Goal: Entertainment & Leisure: Consume media (video, audio)

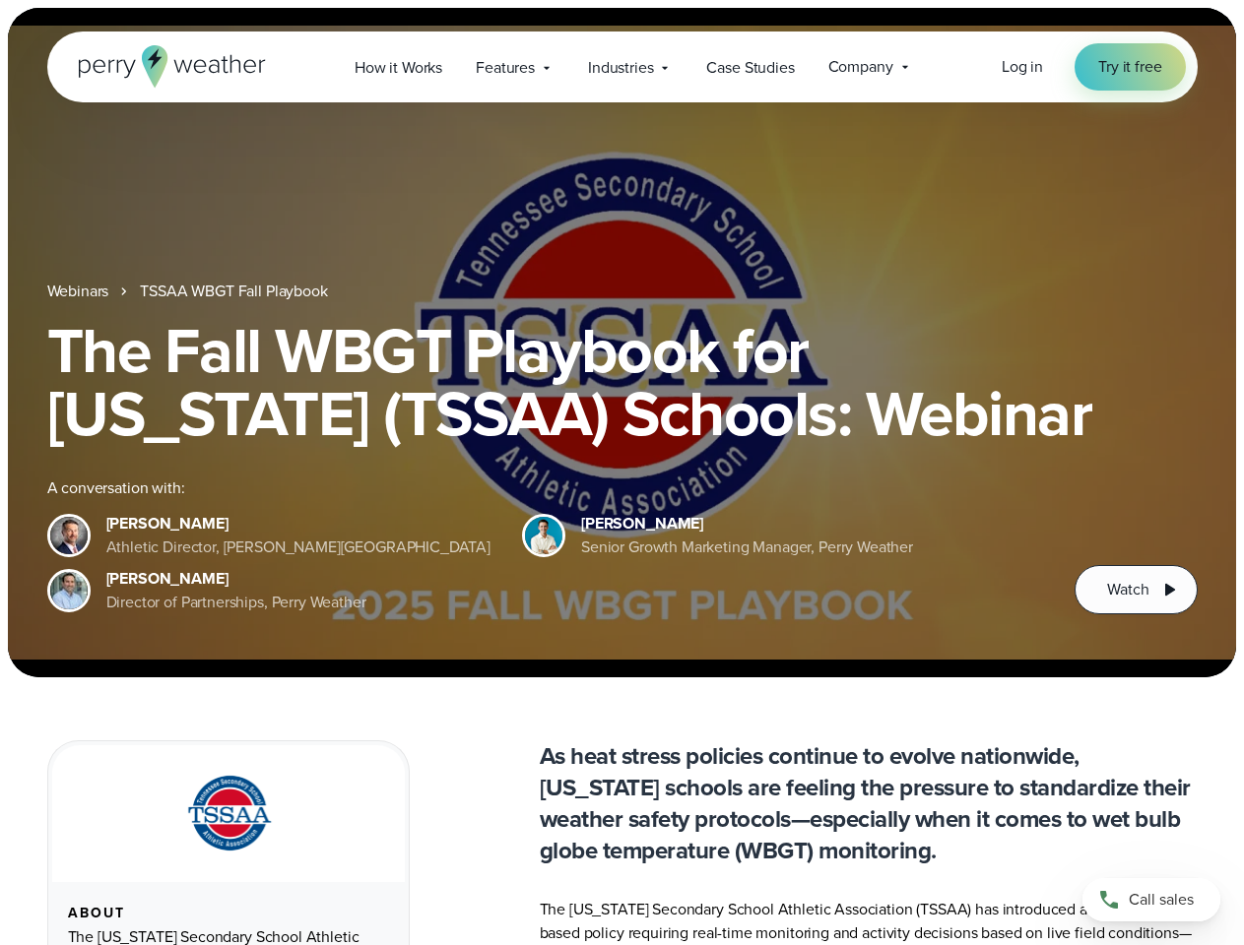
click at [621, 473] on div "The Fall WBGT Playbook for [US_STATE] (TSSAA) Schools: Webinar A conversation w…" at bounding box center [622, 466] width 1150 height 295
click at [621, 67] on span "Industries" at bounding box center [620, 68] width 65 height 24
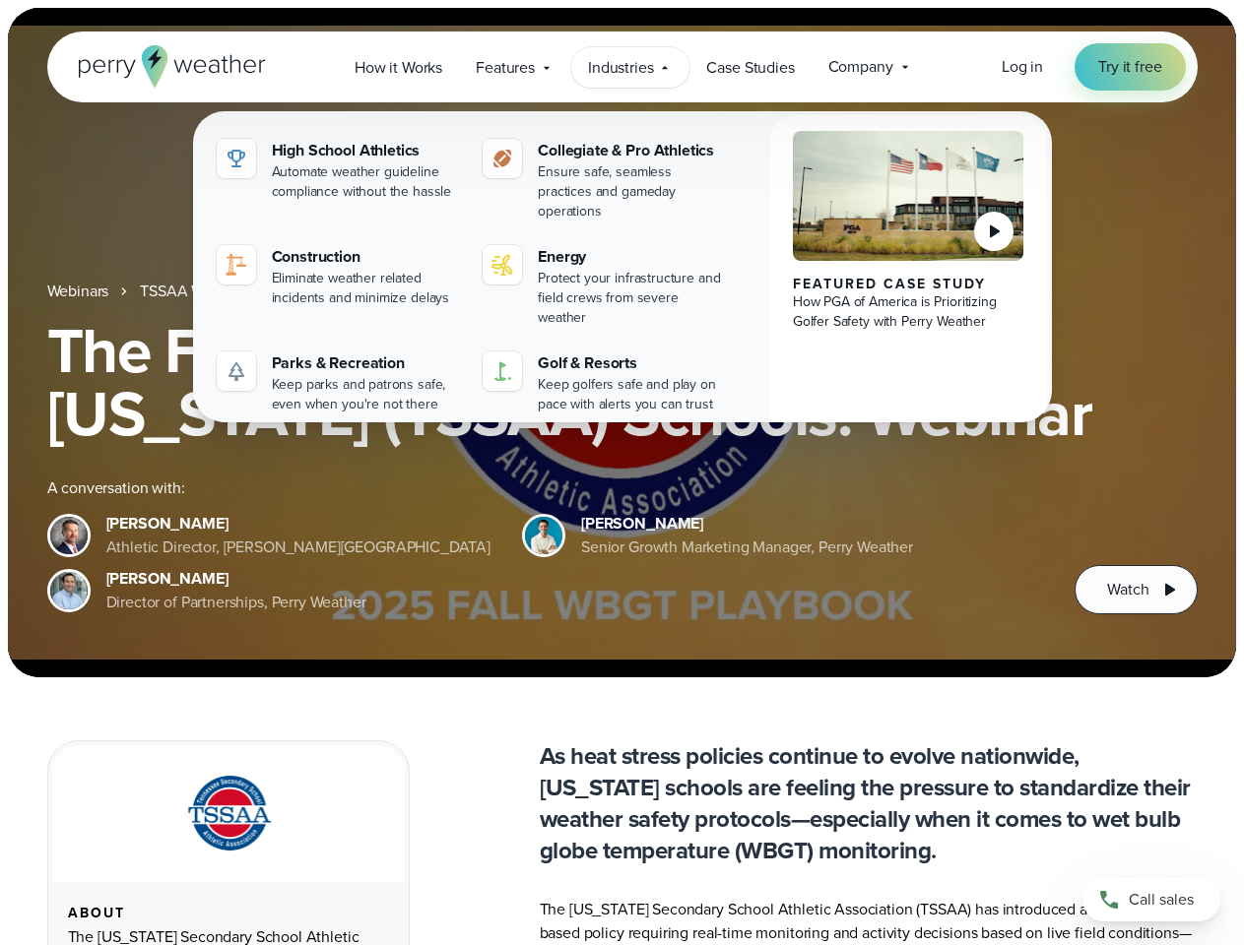
click at [621, 343] on h1 "The Fall WBGT Playbook for [US_STATE] (TSSAA) Schools: Webinar" at bounding box center [622, 382] width 1150 height 126
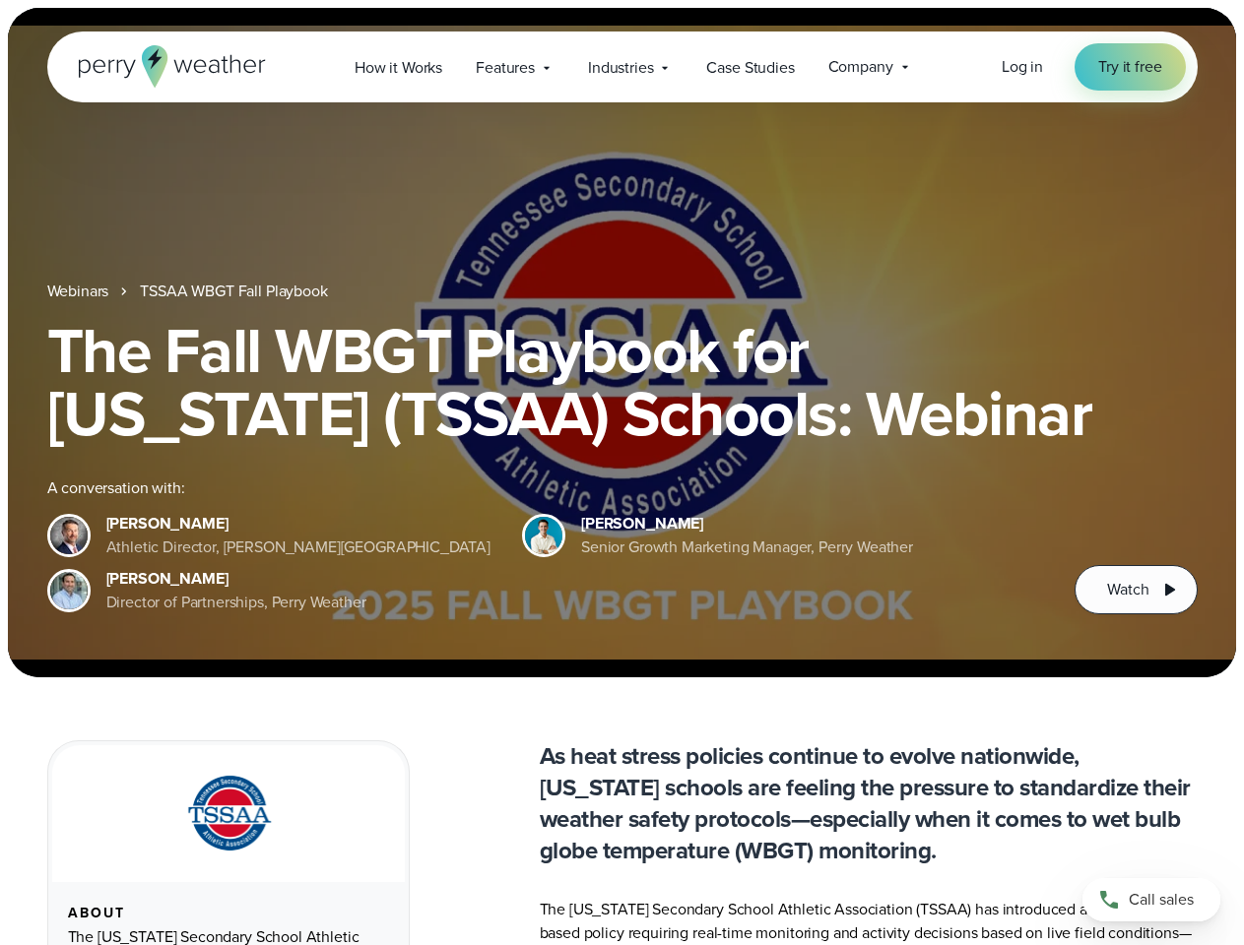
click at [235, 292] on link "TSSAA WBGT Fall Playbook" at bounding box center [233, 292] width 187 height 24
click at [1136, 590] on span "Watch" at bounding box center [1127, 590] width 41 height 24
